Goal: Entertainment & Leisure: Consume media (video, audio)

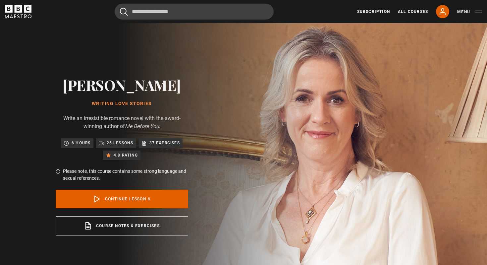
scroll to position [146, 0]
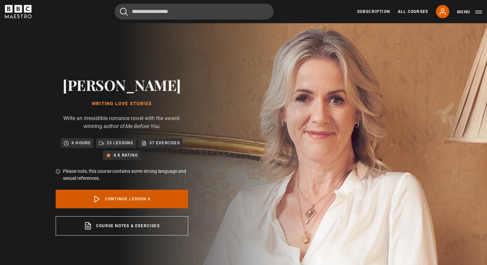
click at [100, 199] on icon at bounding box center [97, 199] width 8 height 8
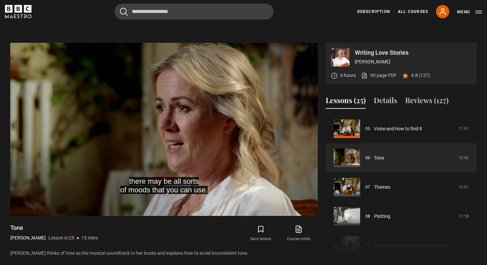
scroll to position [272, 0]
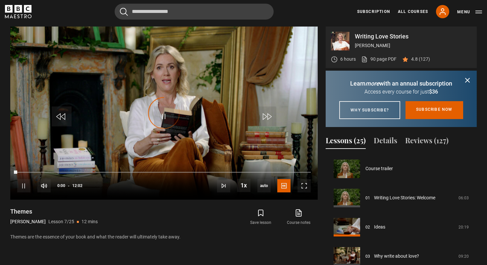
scroll to position [175, 0]
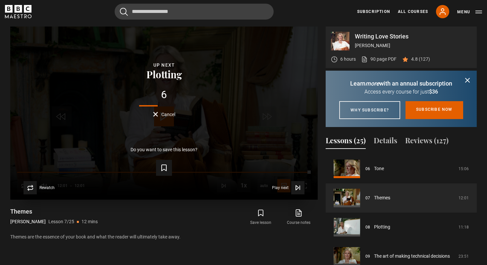
click at [161, 112] on span "Cancel" at bounding box center [168, 114] width 14 height 5
